Goal: Task Accomplishment & Management: Use online tool/utility

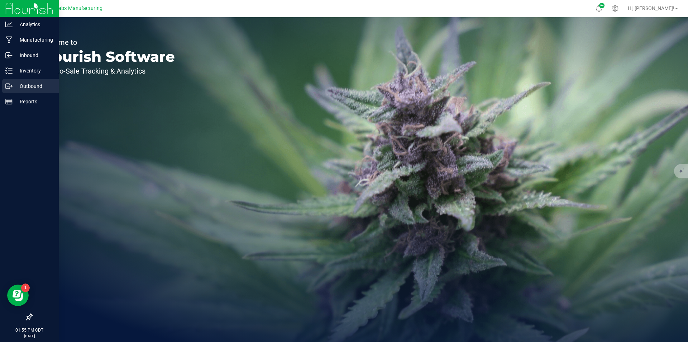
click at [6, 83] on icon at bounding box center [8, 85] width 7 height 7
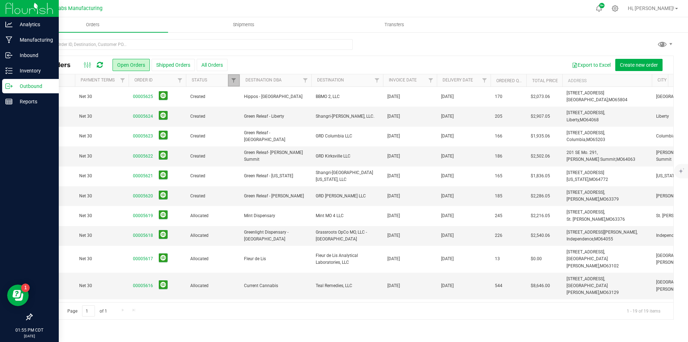
click at [233, 82] on span "Filter" at bounding box center [234, 80] width 6 height 6
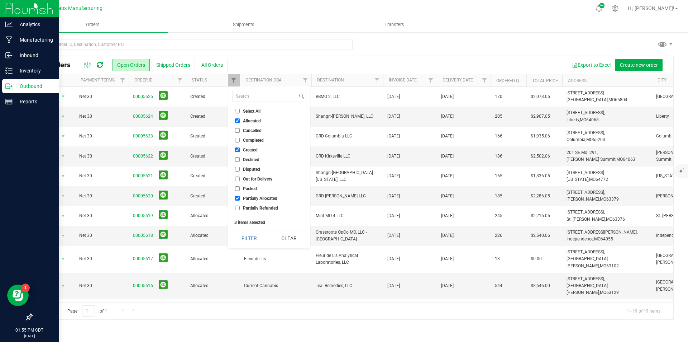
click at [237, 110] on input "Select All" at bounding box center [237, 111] width 5 height 5
checkbox input "true"
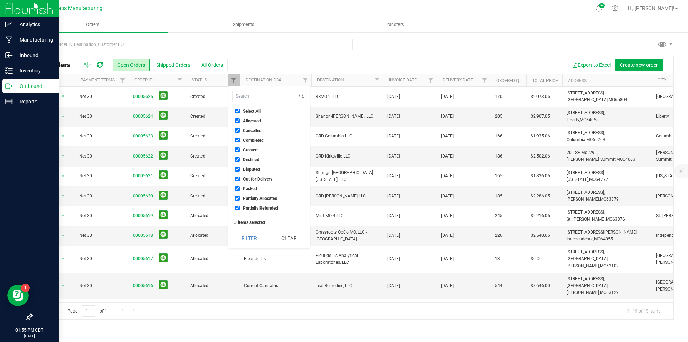
checkbox input "true"
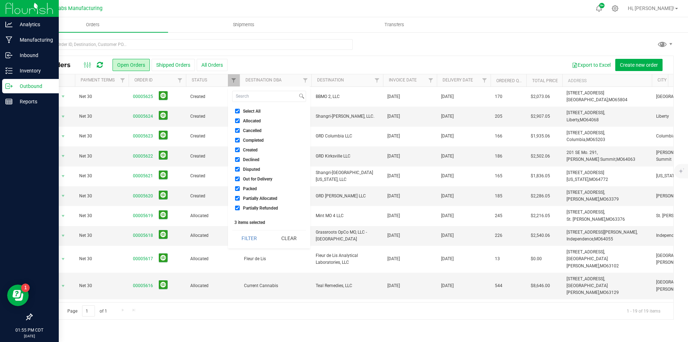
checkbox input "true"
click at [247, 234] on button "Filter" at bounding box center [249, 238] width 34 height 16
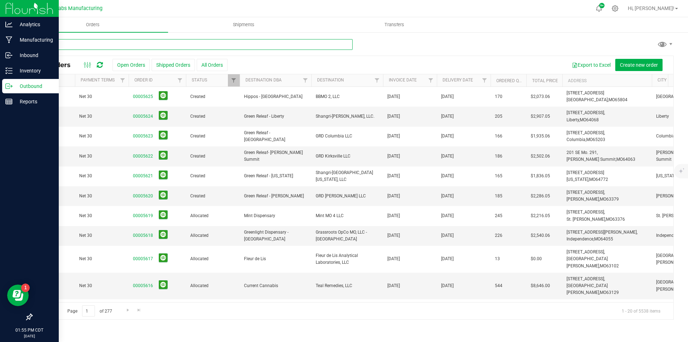
click at [169, 42] on input "text" at bounding box center [192, 44] width 321 height 11
type input "vertical"
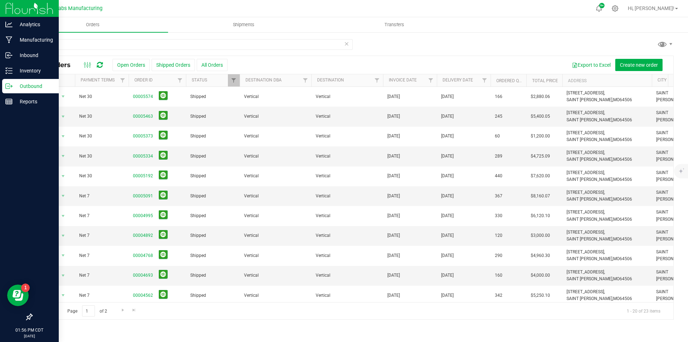
click at [21, 3] on img at bounding box center [29, 8] width 48 height 17
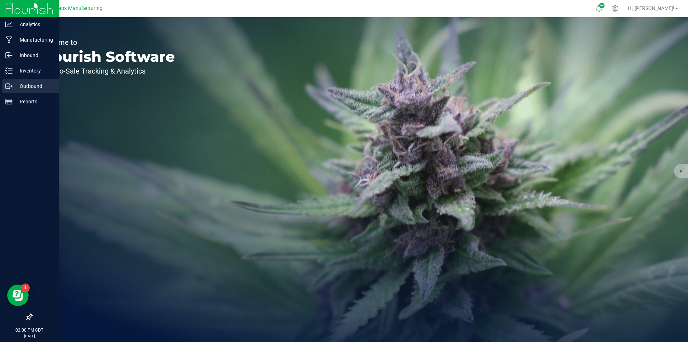
click at [24, 86] on p "Outbound" at bounding box center [34, 86] width 43 height 9
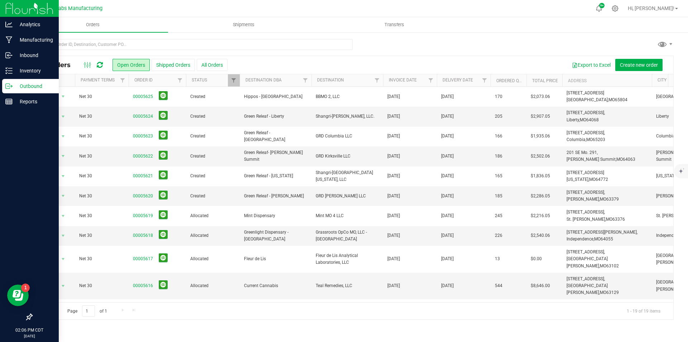
click at [19, 5] on img at bounding box center [29, 8] width 48 height 17
